Goal: Communication & Community: Ask a question

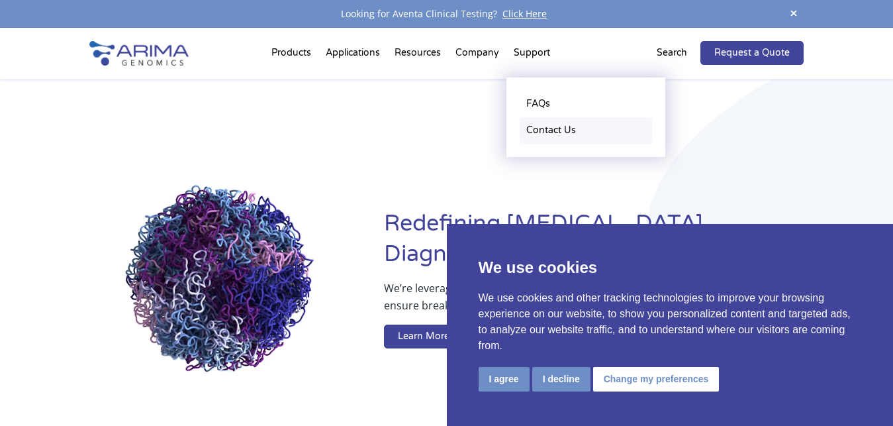
click at [550, 127] on link "Contact Us" at bounding box center [586, 130] width 132 height 26
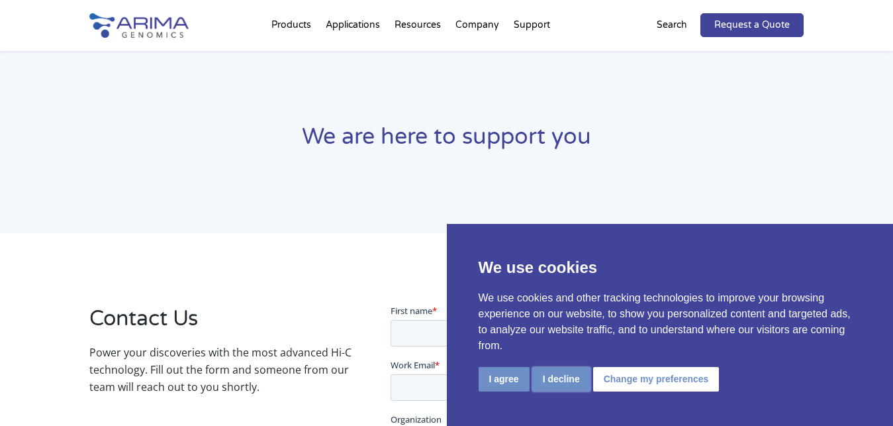
click at [565, 376] on button "I decline" at bounding box center [561, 379] width 58 height 24
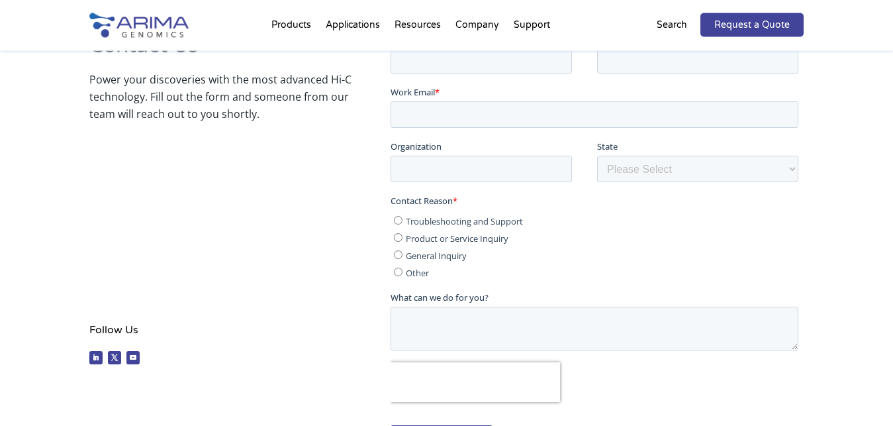
scroll to position [224, 0]
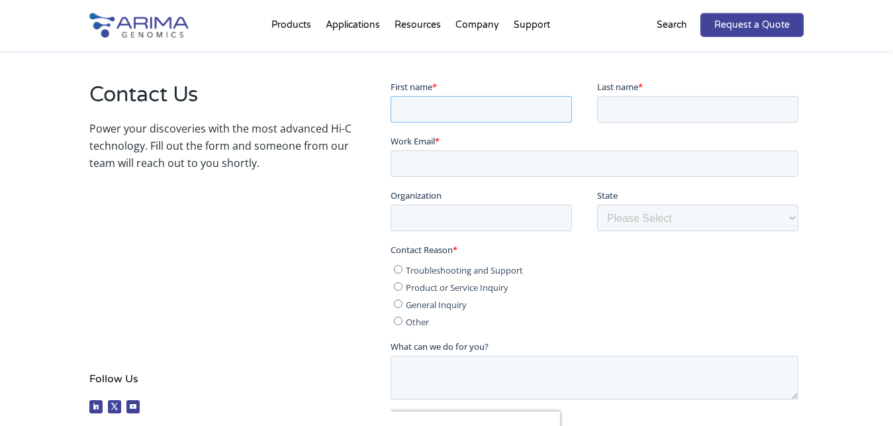
click at [456, 115] on input "First name *" at bounding box center [481, 108] width 181 height 26
type input "Phillips"
click at [651, 111] on input "Last name *" at bounding box center [697, 108] width 201 height 26
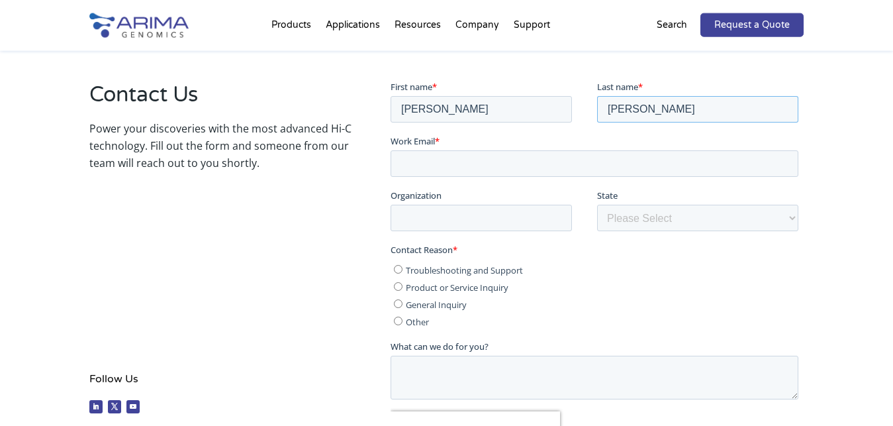
type input "oliver"
click at [551, 163] on input "Work Email *" at bounding box center [595, 163] width 408 height 26
type input "Phillips@exocaptialfinanceltd.com"
click at [563, 375] on textarea "What can we do for you?" at bounding box center [595, 377] width 408 height 44
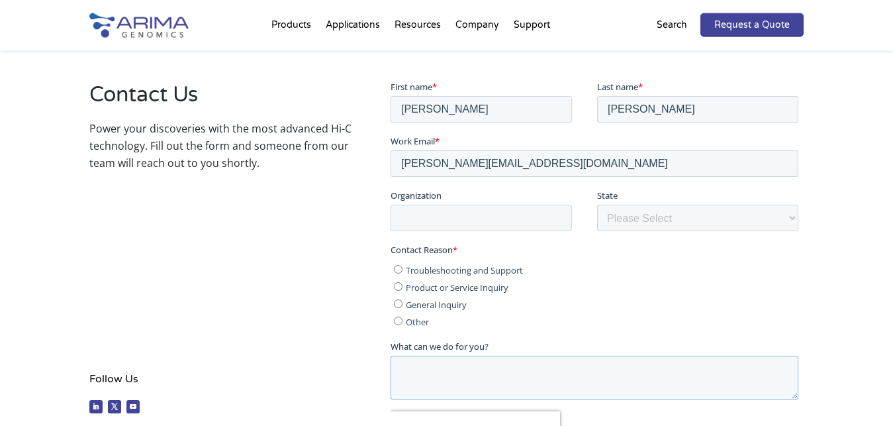
paste textarea "hello@meter.com"
paste textarea "Hello, I hope this message finds you well. We understand you're currently in th…"
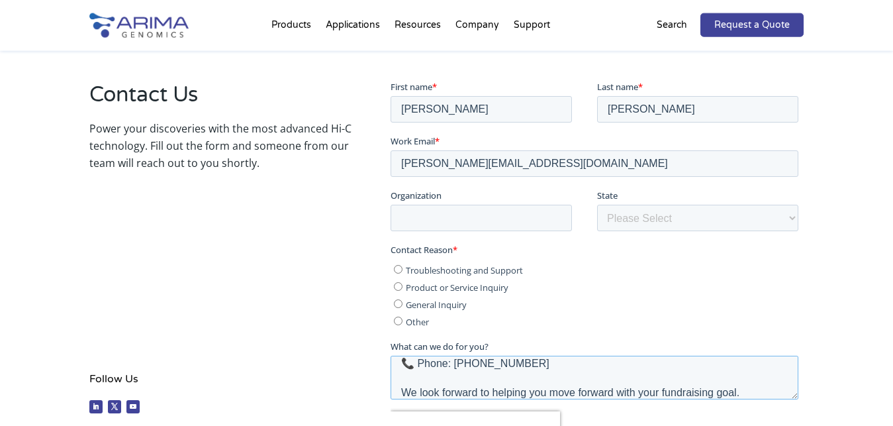
type textarea "Hello, I hope this message finds you well. We understand you're currently in th…"
click at [398, 324] on input "Other" at bounding box center [398, 320] width 9 height 9
radio input "true"
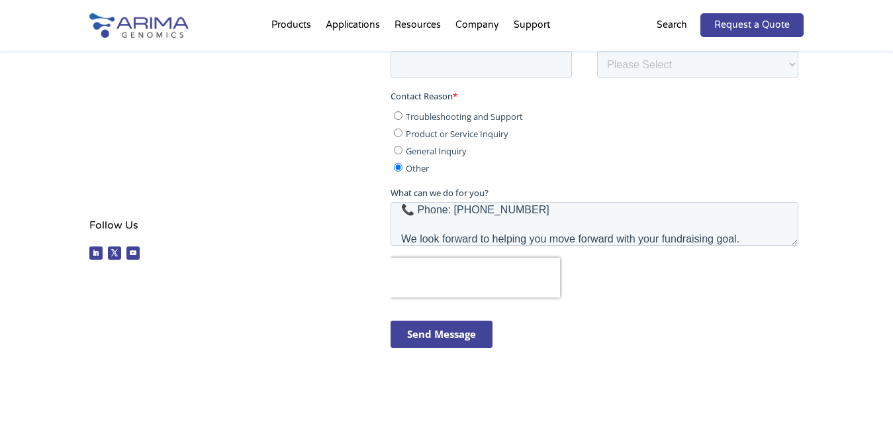
scroll to position [426, 0]
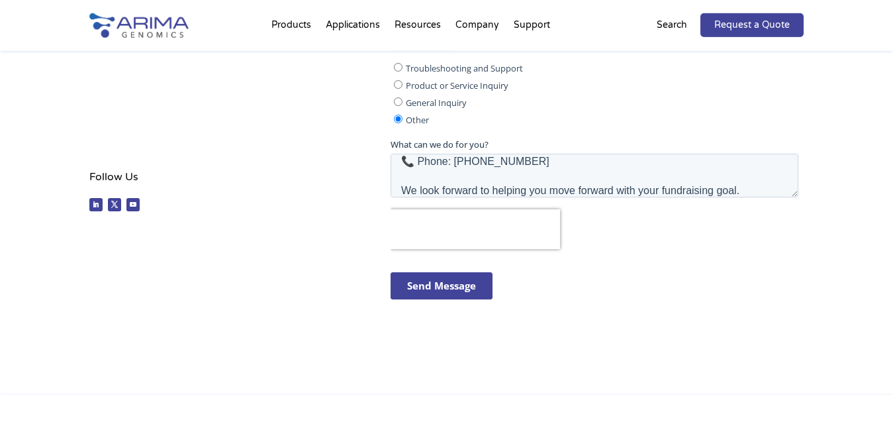
click at [426, 297] on input "Send Message" at bounding box center [442, 285] width 102 height 27
